Goal: Transaction & Acquisition: Book appointment/travel/reservation

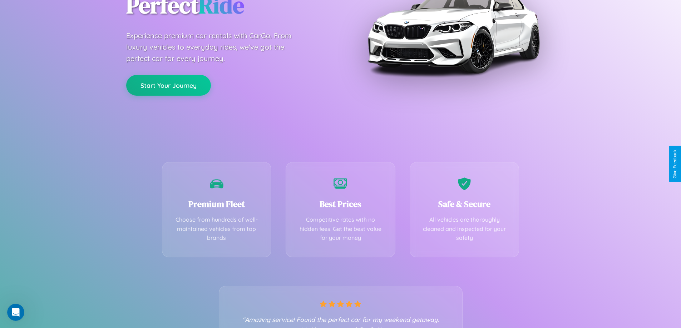
scroll to position [141, 0]
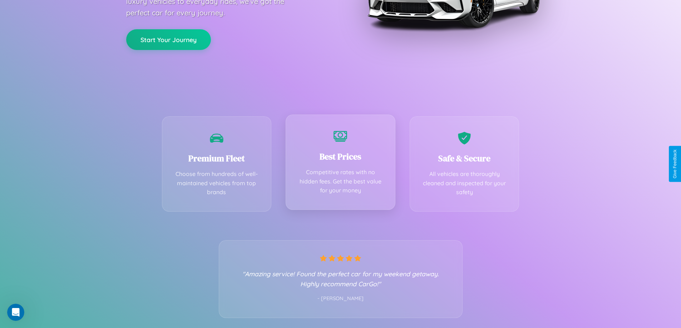
click at [340, 164] on div "Best Prices Competitive rates with no hidden fees. Get the best value for your …" at bounding box center [341, 162] width 110 height 95
click at [168, 39] on button "Start Your Journey" at bounding box center [168, 39] width 85 height 21
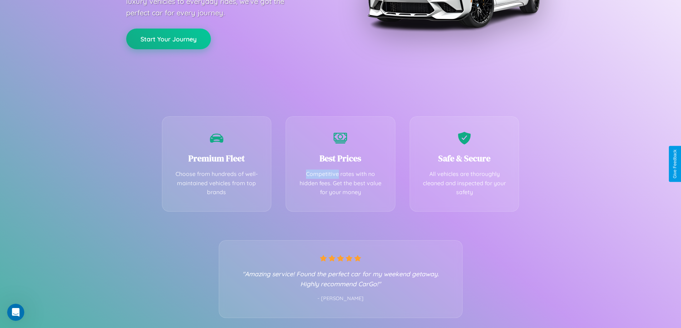
click at [168, 39] on button "Start Your Journey" at bounding box center [168, 39] width 85 height 21
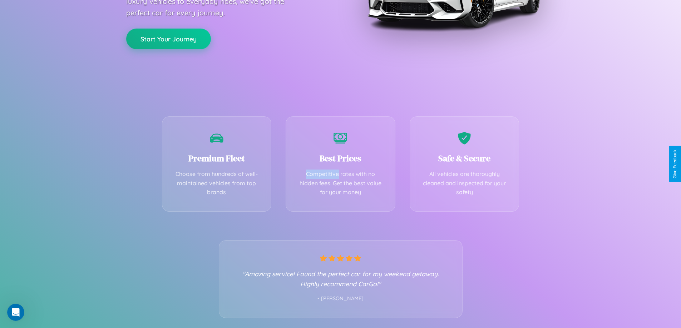
click at [168, 39] on button "Start Your Journey" at bounding box center [168, 39] width 85 height 21
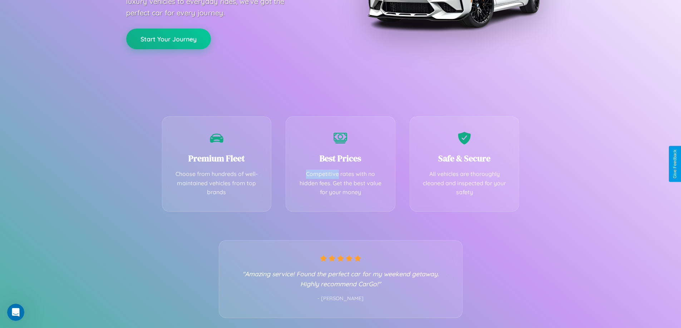
click at [168, 39] on button "Start Your Journey" at bounding box center [168, 39] width 85 height 21
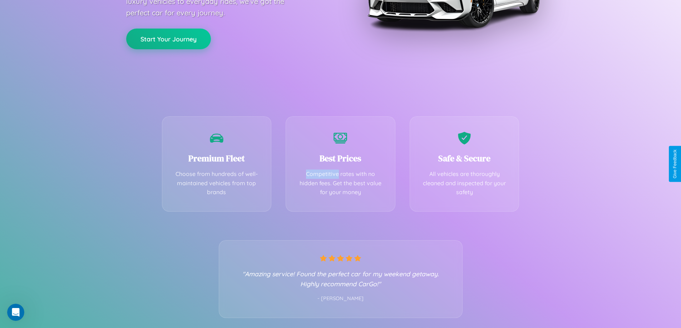
click at [168, 39] on button "Start Your Journey" at bounding box center [168, 39] width 85 height 21
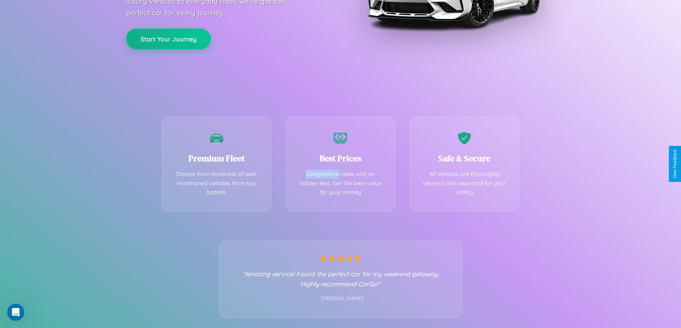
click at [168, 39] on button "Start Your Journey" at bounding box center [168, 39] width 85 height 21
